Goal: Navigation & Orientation: Find specific page/section

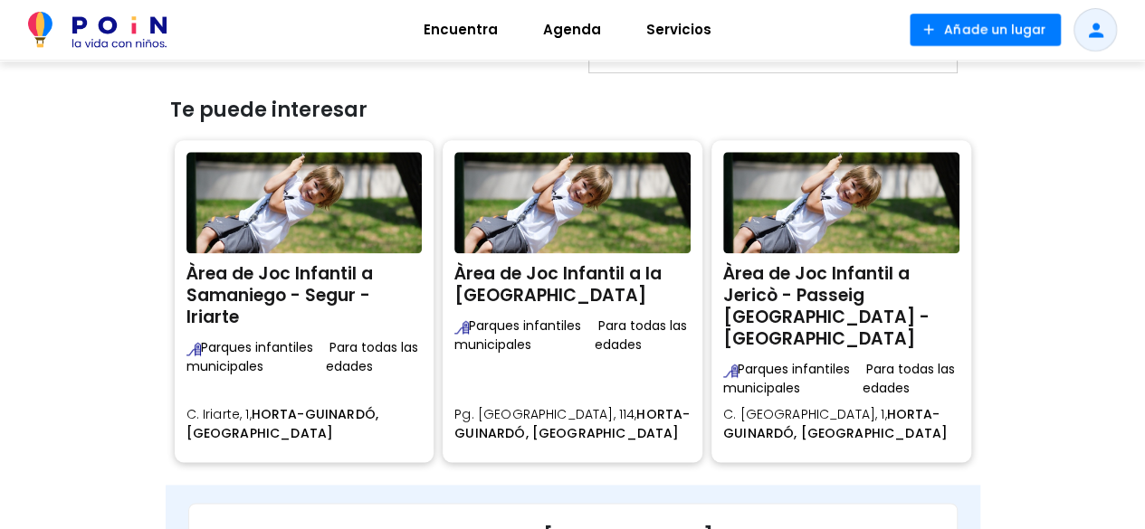
scroll to position [995, 0]
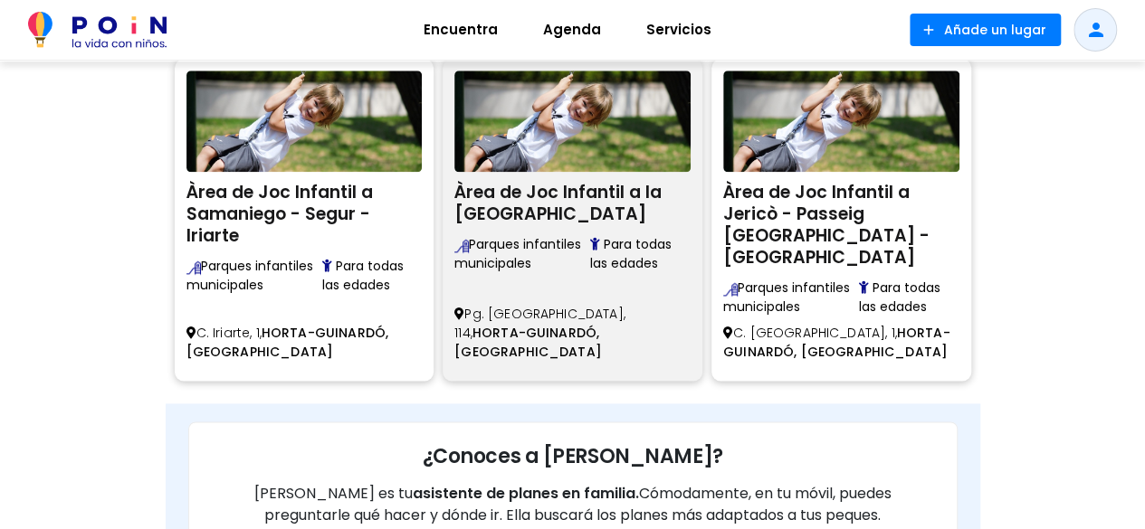
click at [602, 324] on span "HORTA-GUINARDÓ, [GEOGRAPHIC_DATA]" at bounding box center [527, 342] width 147 height 37
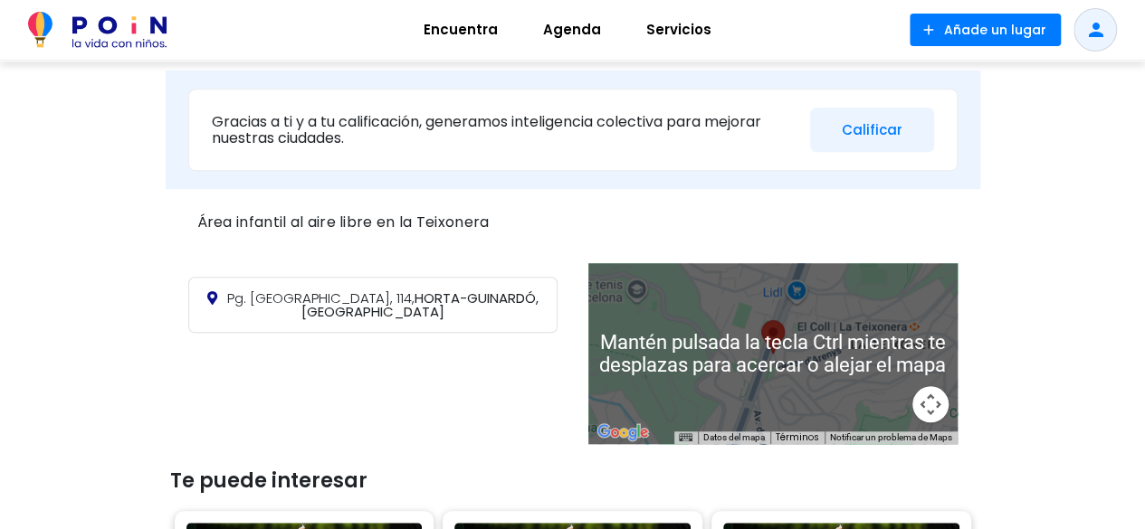
scroll to position [724, 0]
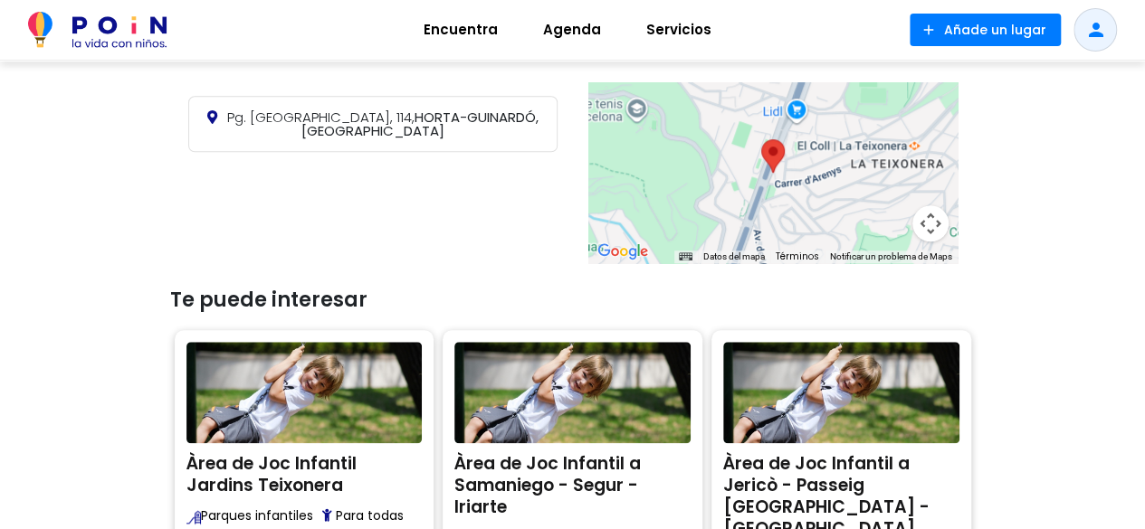
click at [796, 144] on div at bounding box center [772, 172] width 369 height 181
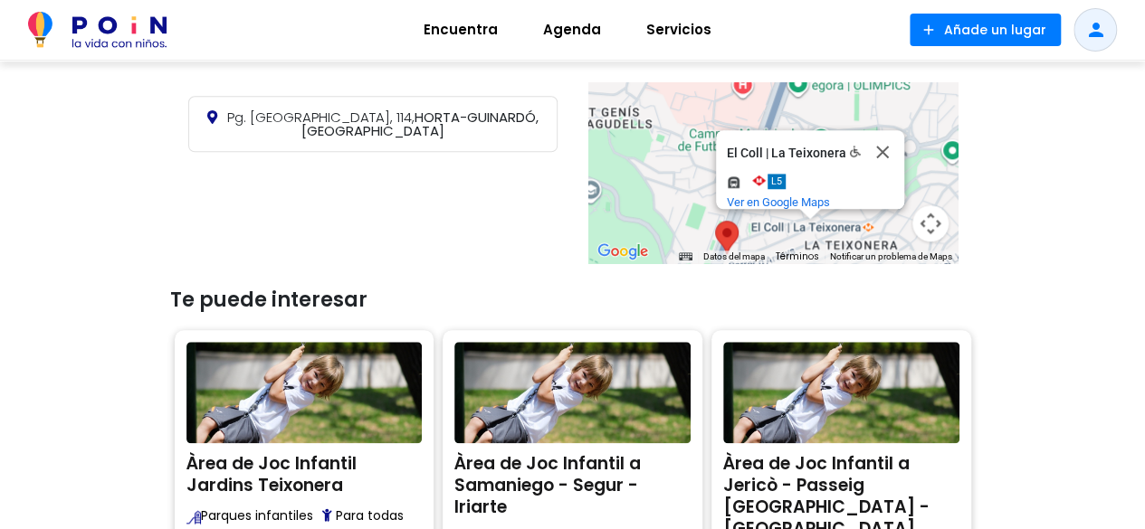
click at [834, 231] on div "El Coll | La Teixonera El Coll | La Teixonera L5 y más. Ver en Google Maps" at bounding box center [772, 172] width 369 height 181
click at [679, 192] on div "El Coll | La Teixonera El Coll | La Teixonera L5 y más. Ver en Google Maps" at bounding box center [772, 172] width 369 height 181
click at [885, 132] on button "Cerrar" at bounding box center [882, 151] width 43 height 43
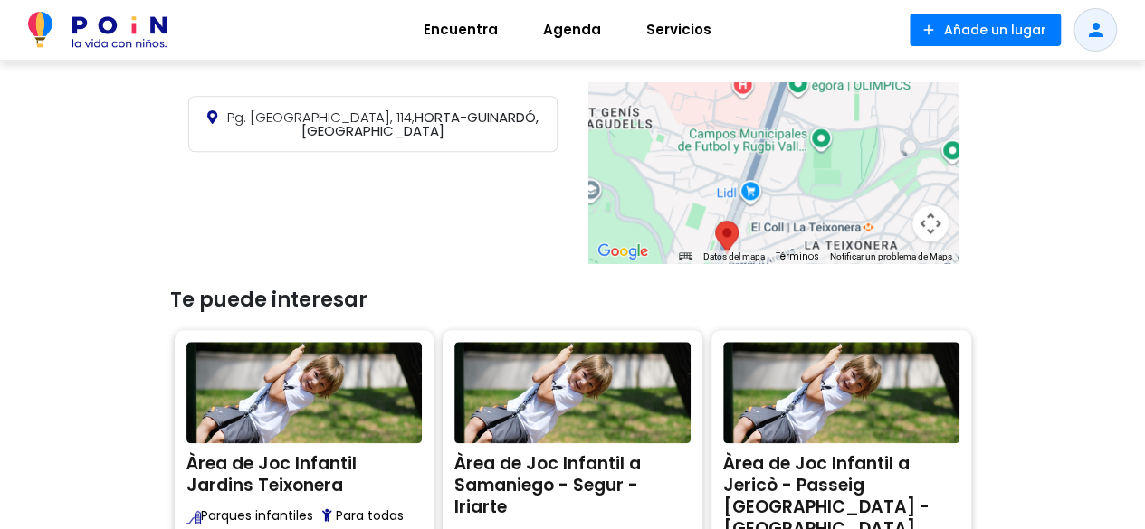
click at [771, 164] on div at bounding box center [772, 172] width 369 height 181
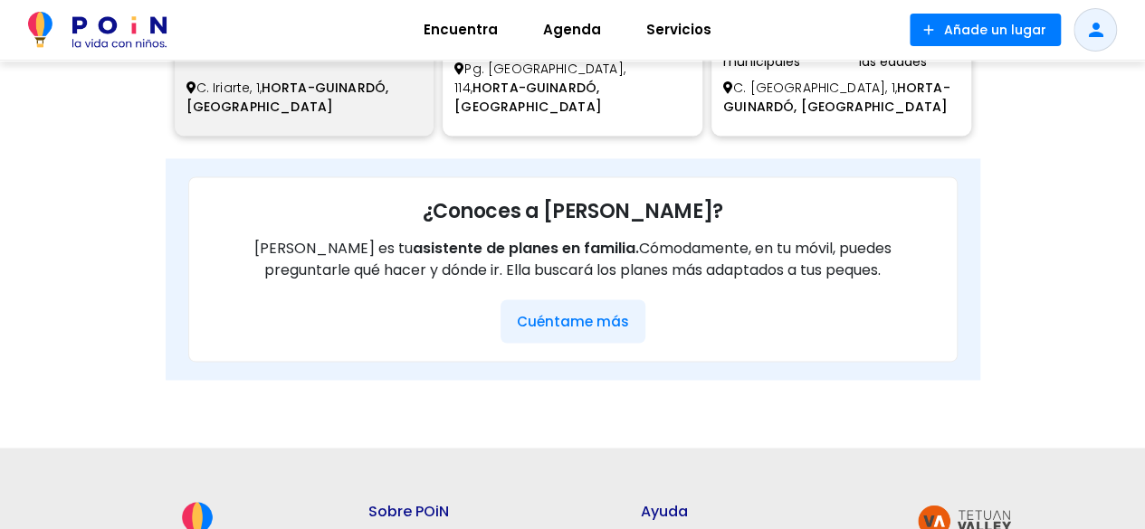
scroll to position [1267, 0]
